Goal: Task Accomplishment & Management: Manage account settings

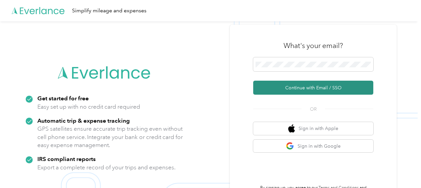
click at [285, 89] on button "Continue with Email / SSO" at bounding box center [313, 88] width 120 height 14
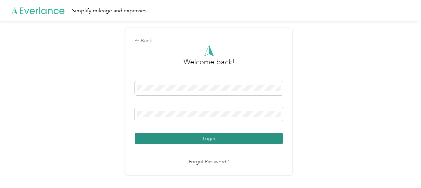
click at [183, 137] on button "Login" at bounding box center [209, 139] width 148 height 12
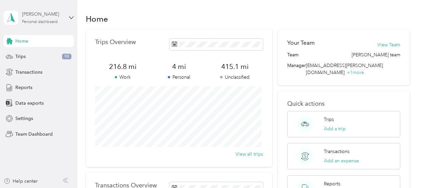
click at [53, 23] on div "Personal dashboard" at bounding box center [40, 22] width 36 height 4
click at [36, 54] on div "Team dashboard" at bounding box center [28, 54] width 36 height 7
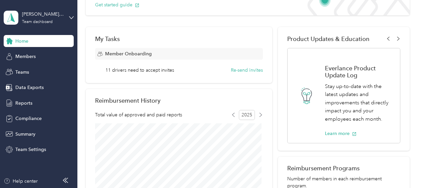
scroll to position [82, 0]
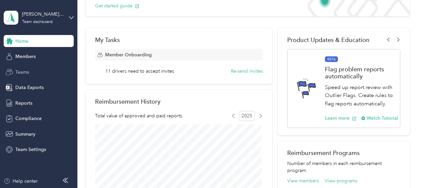
click at [28, 72] on span "Teams" at bounding box center [22, 72] width 14 height 7
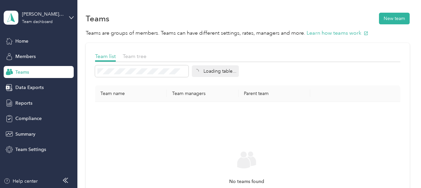
scroll to position [82, 0]
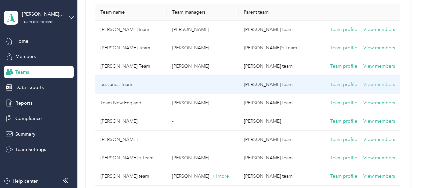
click at [368, 83] on button "View members" at bounding box center [379, 84] width 32 height 7
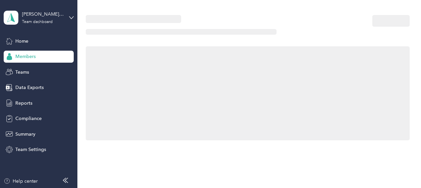
scroll to position [82, 0]
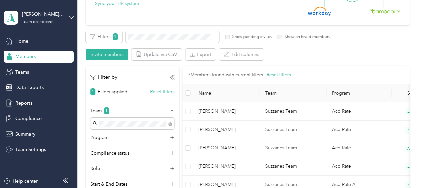
scroll to position [61, 0]
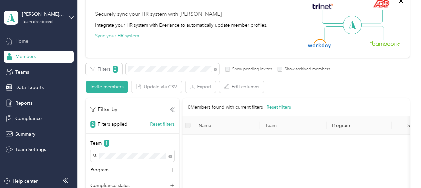
click at [24, 42] on span "Home" at bounding box center [21, 41] width 13 height 7
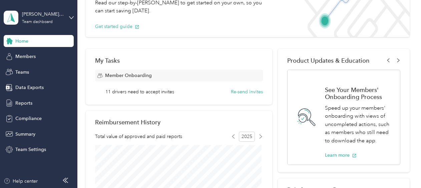
click at [205, 77] on div "Member Onboarding" at bounding box center [179, 76] width 168 height 12
click at [235, 92] on button "Re-send invites" at bounding box center [247, 91] width 32 height 7
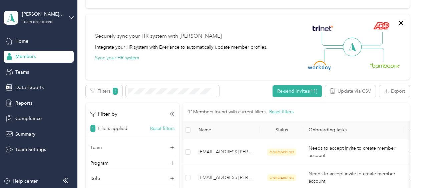
scroll to position [173, 0]
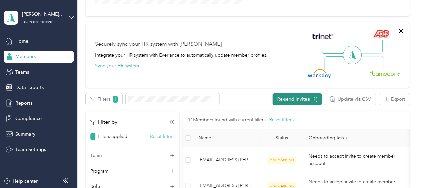
click at [279, 101] on button "Re-send invites (11)" at bounding box center [296, 99] width 49 height 12
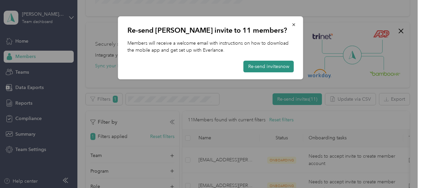
click at [279, 65] on button "Re-send invites now" at bounding box center [268, 67] width 50 height 12
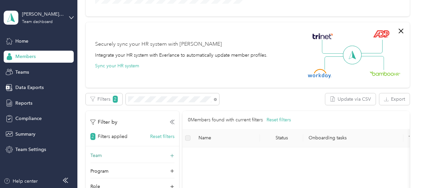
click at [171, 155] on icon at bounding box center [172, 156] width 4 height 4
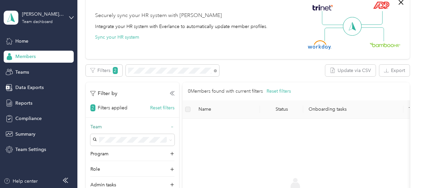
scroll to position [205, 0]
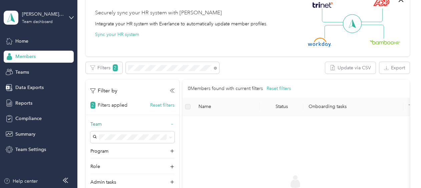
click at [33, 55] on span "Members" at bounding box center [25, 56] width 20 height 7
click at [31, 41] on div "Home" at bounding box center [39, 41] width 70 height 12
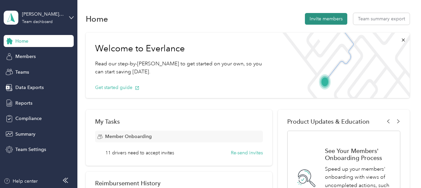
click at [320, 15] on button "Invite members" at bounding box center [326, 19] width 42 height 12
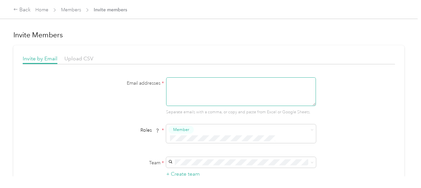
click at [209, 84] on textarea at bounding box center [241, 91] width 150 height 29
click at [210, 84] on textarea "in" at bounding box center [241, 91] width 150 height 29
type textarea "i"
paste textarea "[PERSON_NAME] <[EMAIL_ADDRESS][PERSON_NAME][DOMAIN_NAME]>"
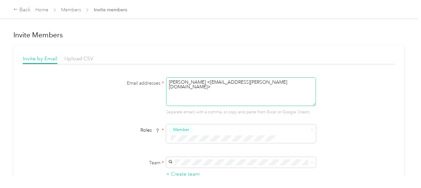
click at [201, 80] on textarea "[PERSON_NAME] <[EMAIL_ADDRESS][PERSON_NAME][DOMAIN_NAME]>" at bounding box center [241, 91] width 150 height 29
click at [220, 82] on textarea "[EMAIL_ADDRESS][PERSON_NAME][DOMAIN_NAME]>" at bounding box center [241, 91] width 150 height 29
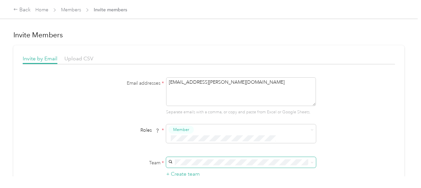
type textarea "[EMAIL_ADDRESS][PERSON_NAME][DOMAIN_NAME]"
click at [241, 119] on div "Suzzanes Team No managers" at bounding box center [240, 123] width 140 height 15
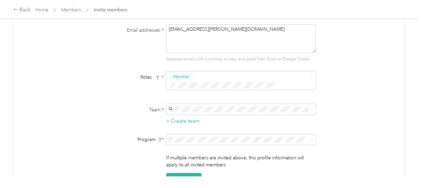
scroll to position [60, 0]
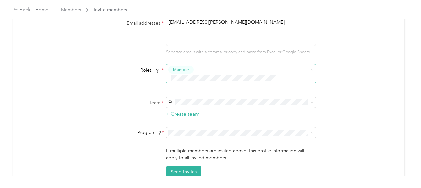
click at [273, 80] on div "Member" at bounding box center [236, 80] width 133 height 8
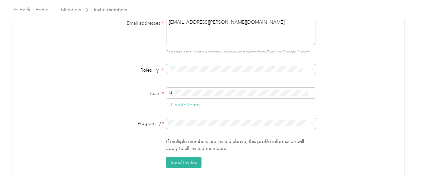
click at [310, 121] on span at bounding box center [311, 123] width 3 height 6
click at [311, 122] on icon at bounding box center [311, 123] width 3 height 3
click at [243, 39] on div "Aco Rate (CPM)" at bounding box center [240, 40] width 140 height 7
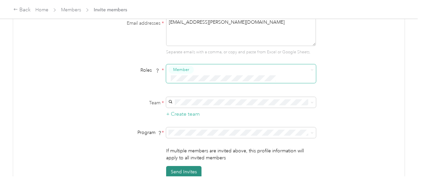
click at [176, 166] on button "Send Invites" at bounding box center [183, 172] width 35 height 12
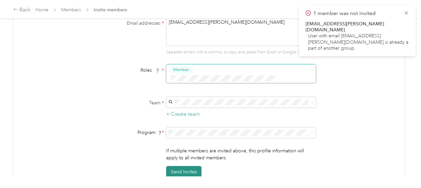
click at [175, 166] on button "Send Invites" at bounding box center [183, 172] width 35 height 12
